Goal: Transaction & Acquisition: Obtain resource

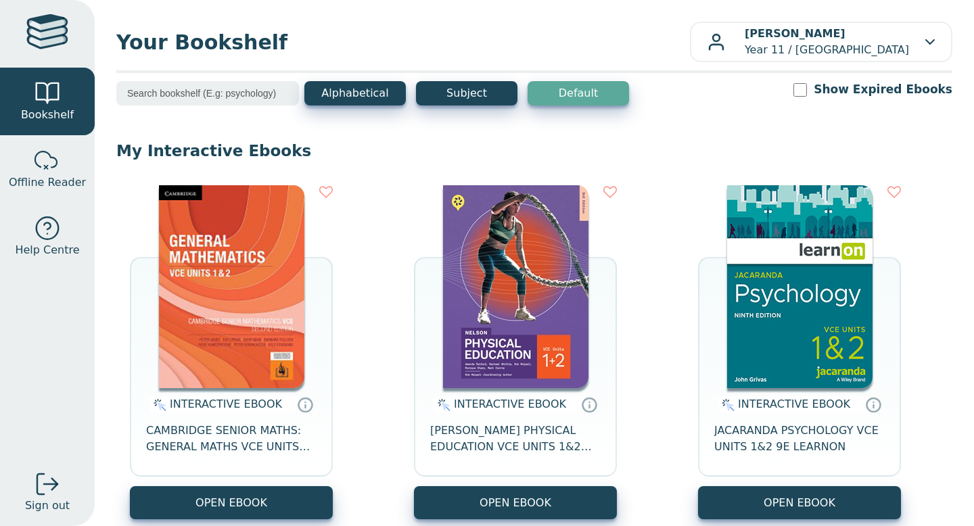
click at [533, 292] on img at bounding box center [515, 286] width 145 height 203
click at [415, 325] on div "INTERACTIVE EBOOK [PERSON_NAME] PHYSICAL EDUCATION VCE UNITS 1&2 MINDTAP 3E OPE…" at bounding box center [515, 352] width 203 height 334
click at [502, 307] on img at bounding box center [515, 286] width 145 height 203
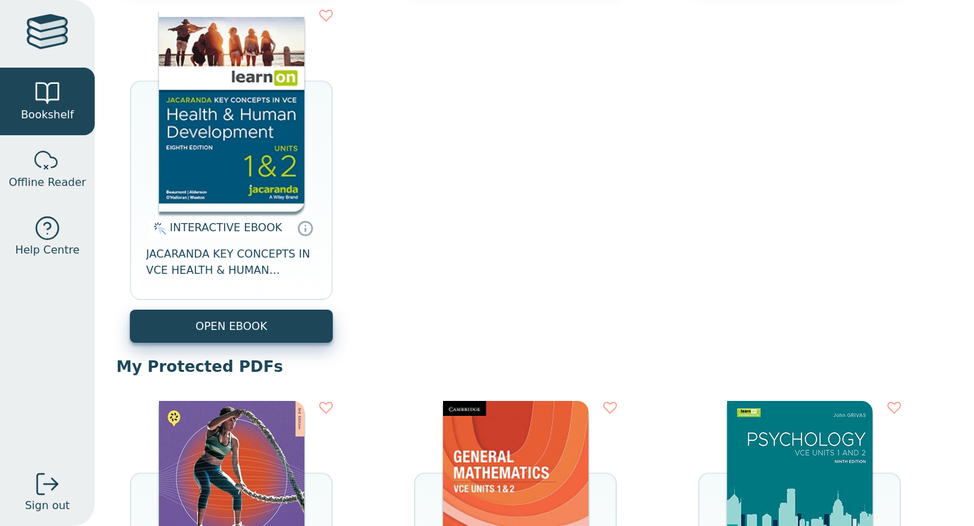
scroll to position [694, 0]
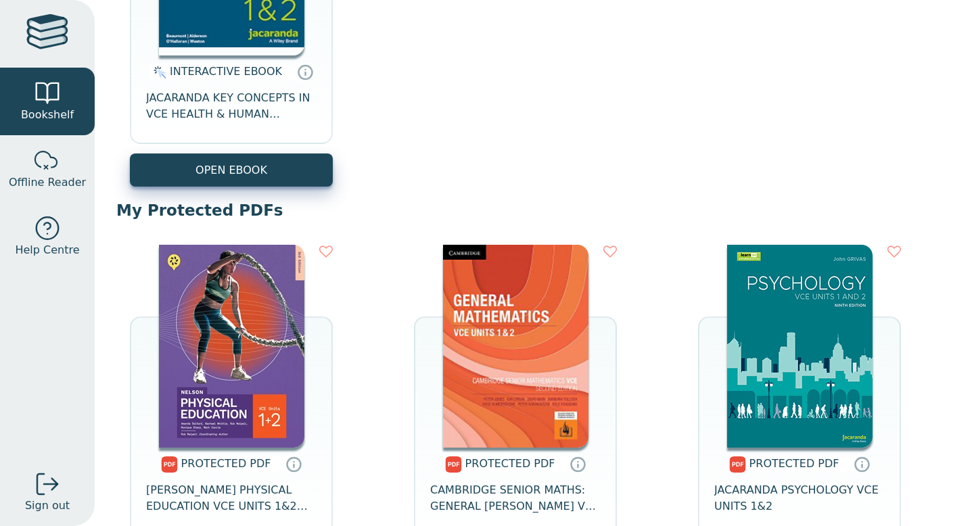
click at [235, 308] on img at bounding box center [231, 346] width 145 height 203
